Goal: Transaction & Acquisition: Purchase product/service

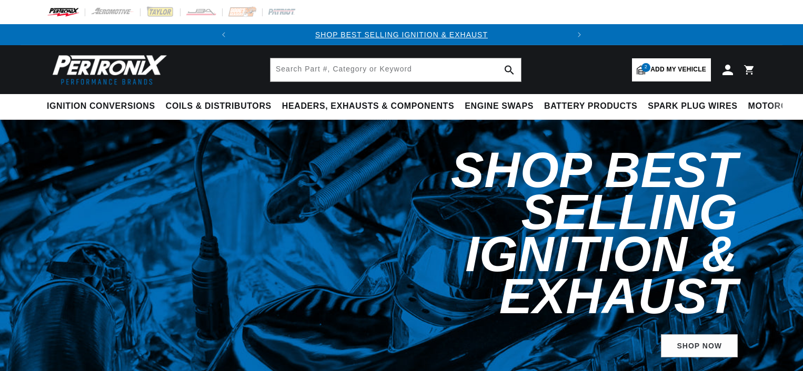
select select "1963"
select select "[GEOGRAPHIC_DATA]"
select select "Fury"
select select "383cid-6.3L"
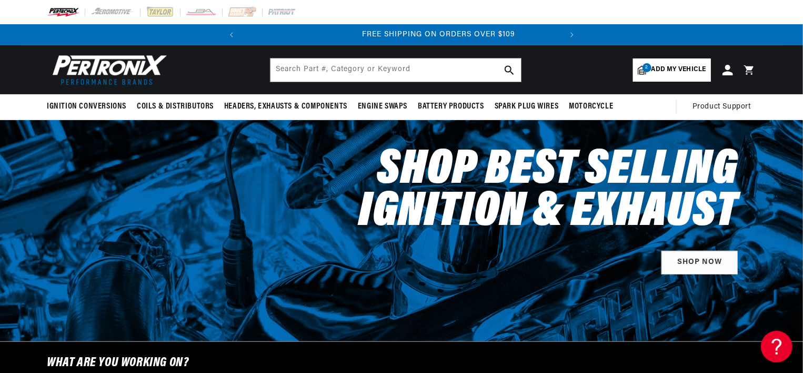
scroll to position [0, 319]
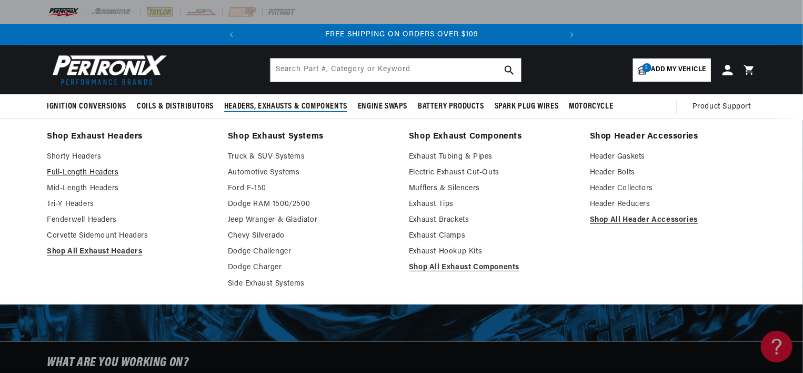
click at [104, 170] on link "Full-Length Headers" at bounding box center [130, 172] width 166 height 13
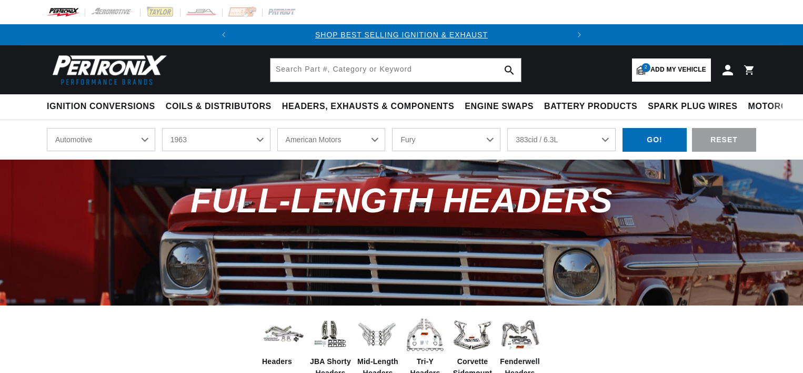
select select "1963"
select select "[GEOGRAPHIC_DATA]"
select select "Fury"
select select "383cid-6.3L"
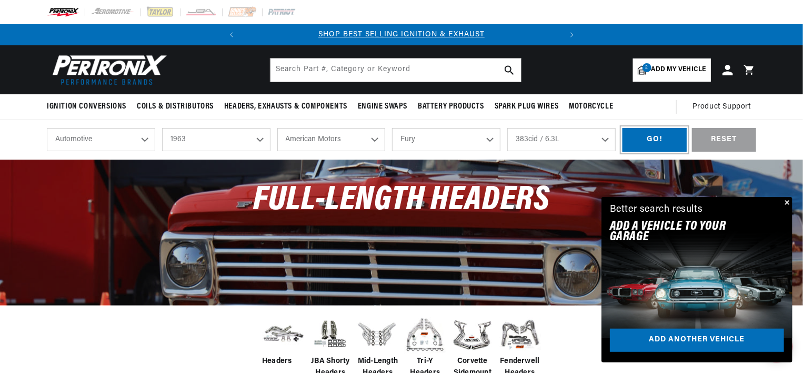
click at [644, 143] on div "GO!" at bounding box center [654, 140] width 64 height 24
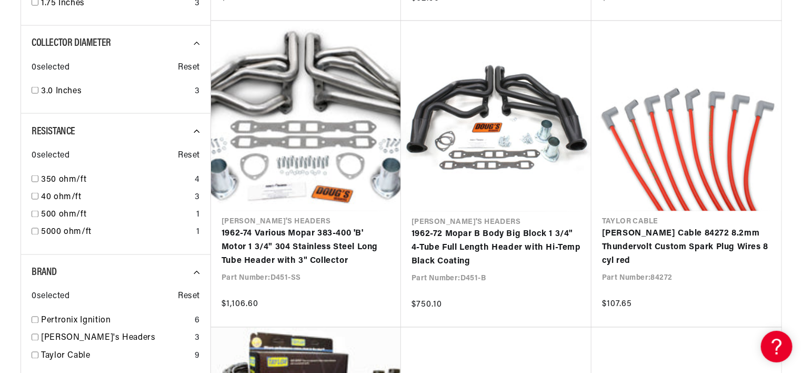
scroll to position [0, 319]
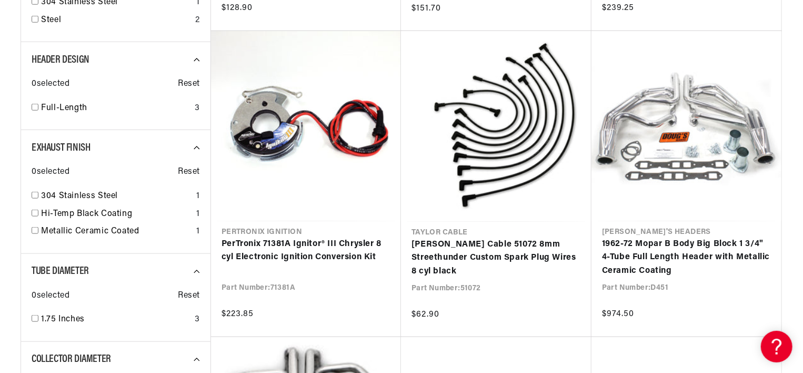
scroll to position [0, 319]
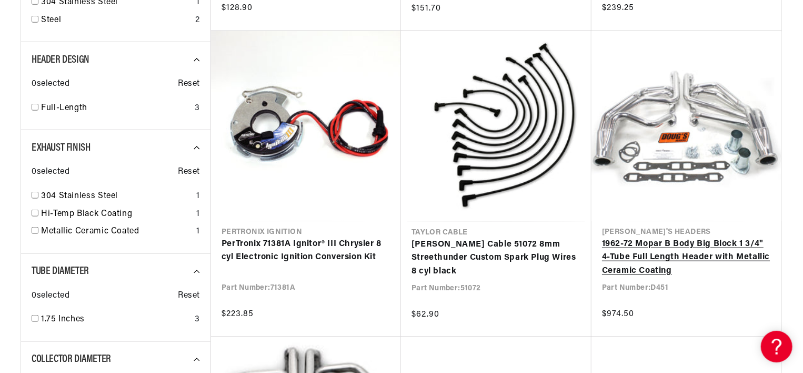
click at [623, 237] on link "1962-72 Mopar B Body Big Block 1 3/4" 4-Tube Full Length Header with Metallic C…" at bounding box center [686, 257] width 169 height 41
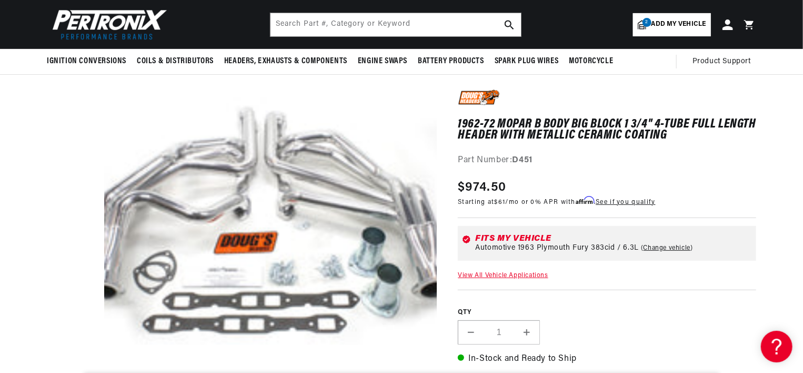
scroll to position [33, 0]
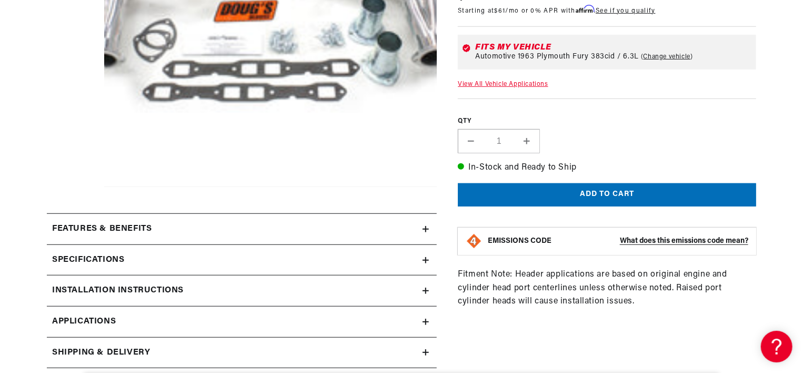
scroll to position [0, 319]
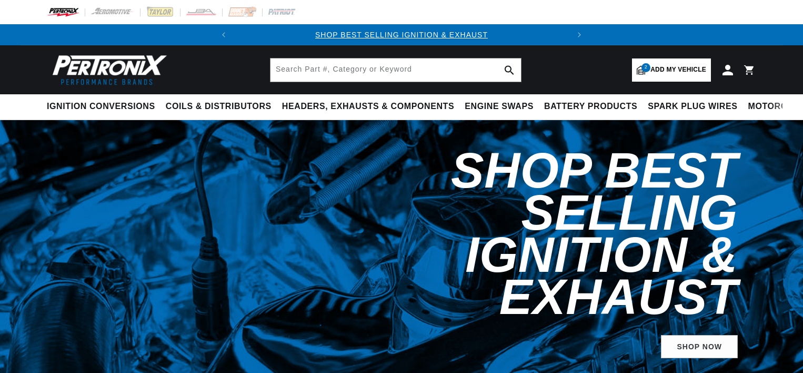
select select "1963"
select select "[GEOGRAPHIC_DATA]"
select select "Fury"
select select "383cid-6.3L"
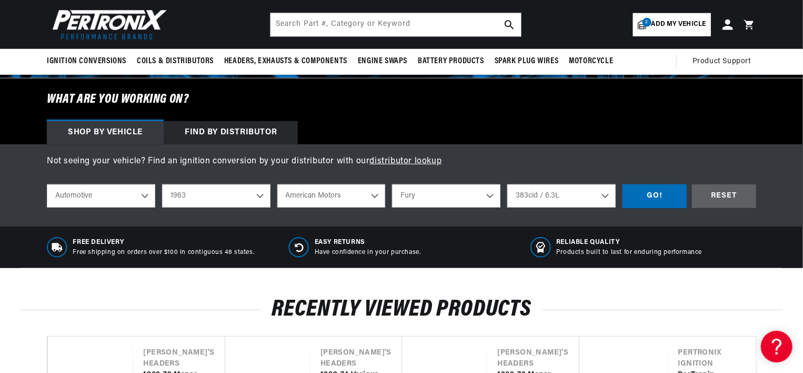
click at [579, 194] on select "4.5L 6.6L 6.8L 7.2L 225cid / 3.7L 318cid / 5.2L 361cid / 5.9L 383cid / 6.3L 413…" at bounding box center [561, 195] width 108 height 23
click at [536, 113] on h6 "What are you working on?" at bounding box center [402, 99] width 762 height 42
click at [636, 194] on div "GO!" at bounding box center [654, 196] width 64 height 24
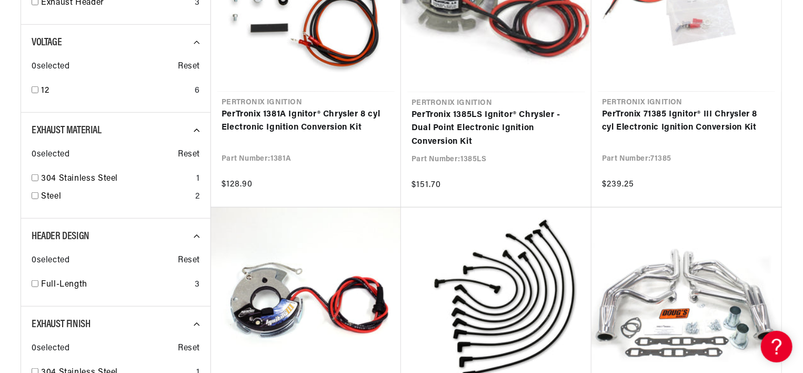
scroll to position [316, 0]
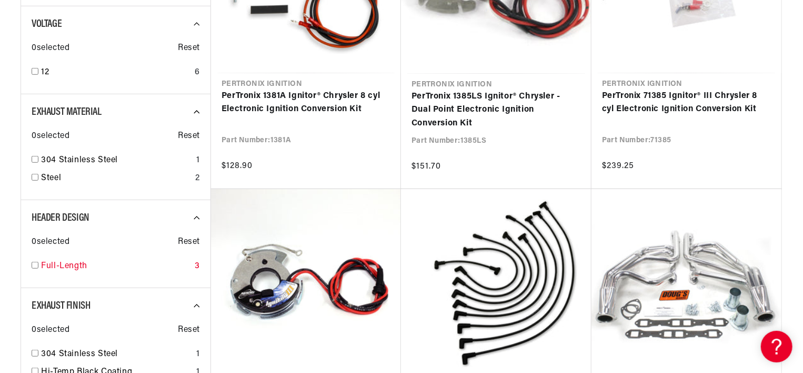
click at [35, 265] on input "checkbox" at bounding box center [35, 265] width 7 height 7
checkbox input "false"
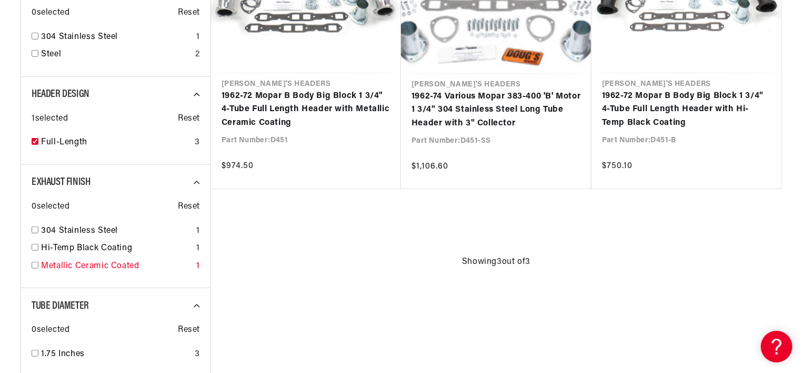
click at [36, 266] on input "checkbox" at bounding box center [35, 265] width 7 height 7
checkbox input "true"
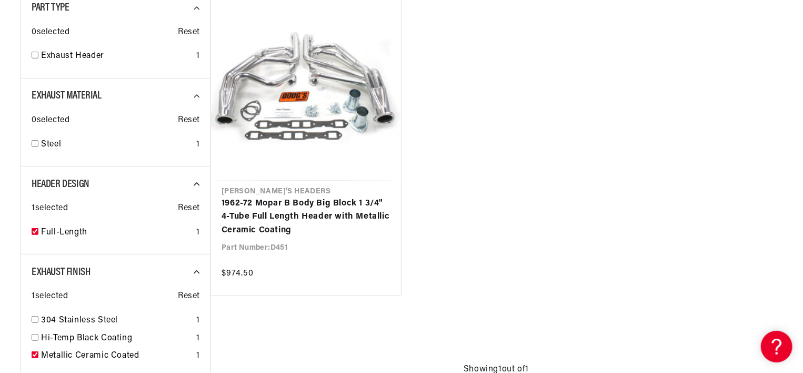
scroll to position [210, 0]
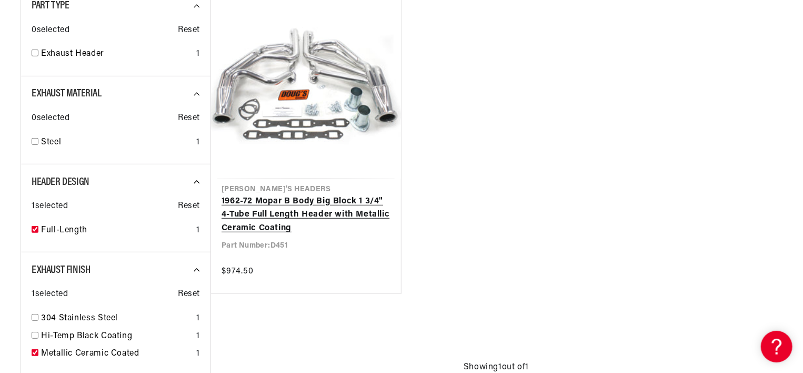
click at [322, 235] on link "1962-72 Mopar B Body Big Block 1 3/4" 4-Tube Full Length Header with Metallic C…" at bounding box center [306, 215] width 169 height 41
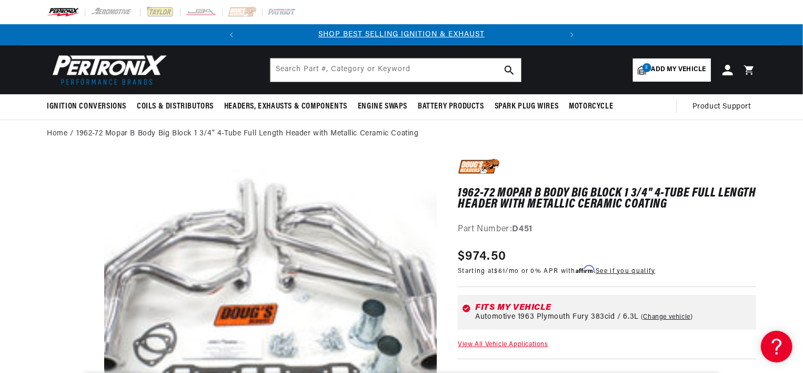
scroll to position [105, 0]
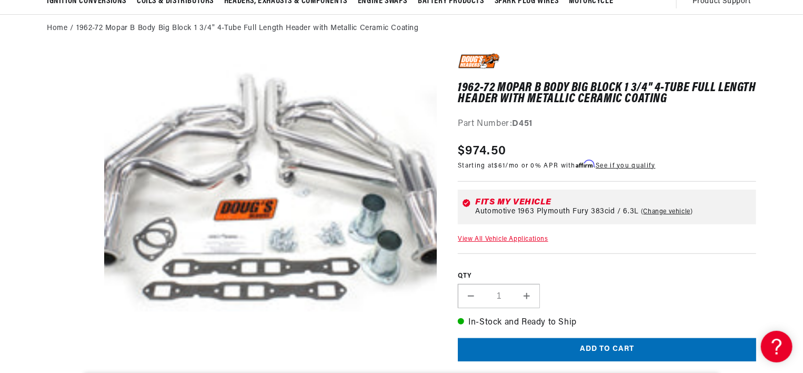
click at [469, 240] on link "View All Vehicle Applications" at bounding box center [503, 239] width 90 height 6
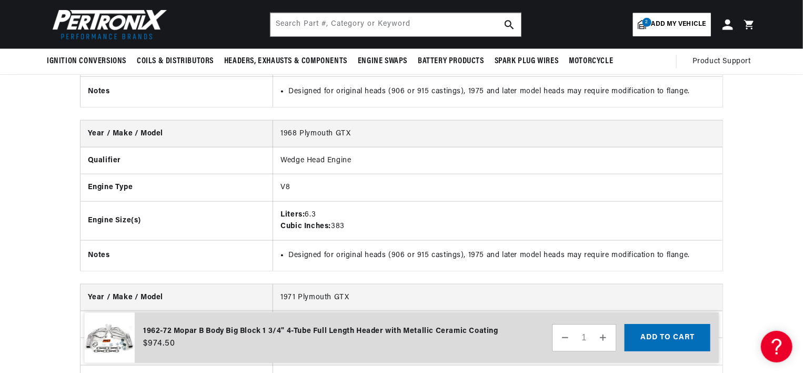
scroll to position [0, 319]
